Goal: Find specific page/section: Find specific page/section

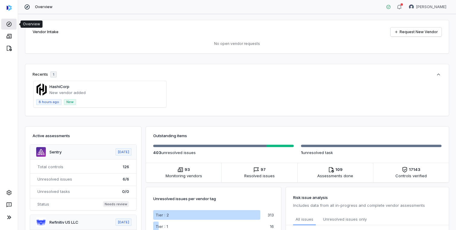
click at [6, 23] on icon at bounding box center [9, 24] width 6 height 6
click at [7, 3] on div at bounding box center [9, 9] width 18 height 18
click at [9, 23] on icon at bounding box center [9, 24] width 6 height 6
click at [5, 38] on link at bounding box center [8, 36] width 15 height 11
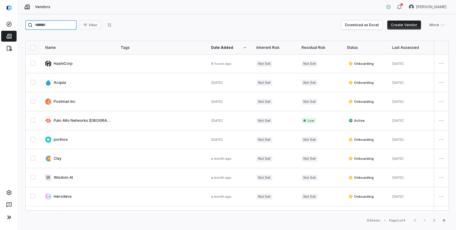
click at [77, 26] on input "search" at bounding box center [50, 25] width 51 height 10
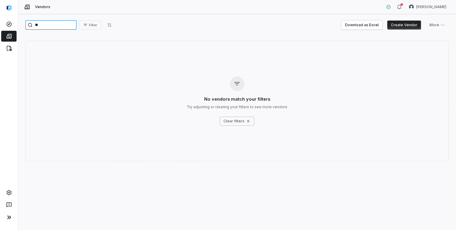
type input "*"
